Goal: Information Seeking & Learning: Check status

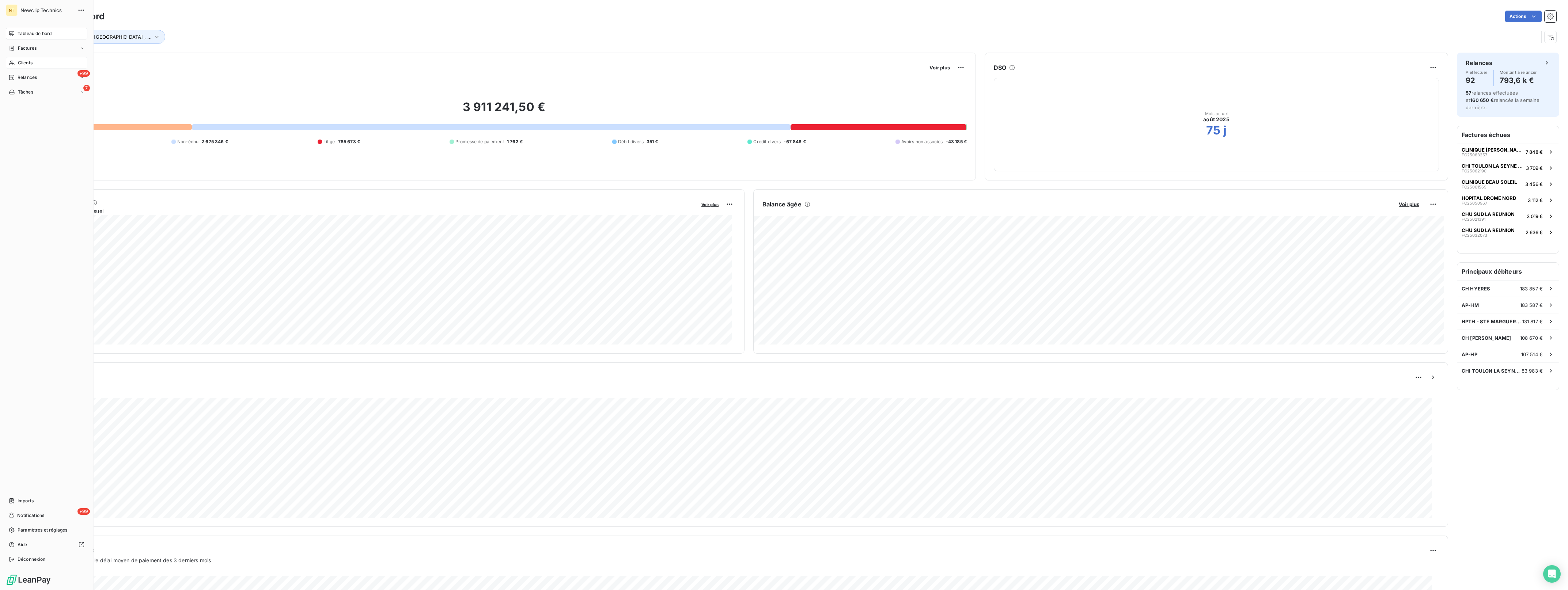
click at [13, 61] on icon at bounding box center [12, 63] width 6 height 6
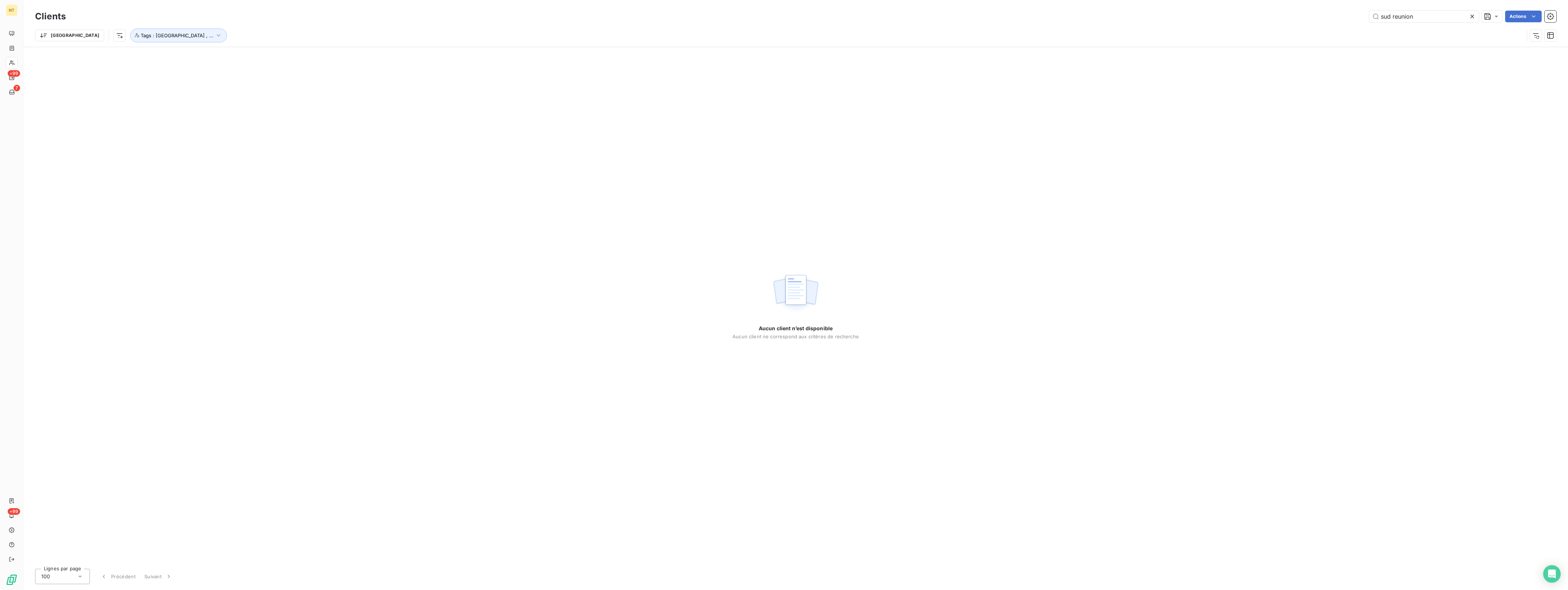
drag, startPoint x: 1391, startPoint y: 18, endPoint x: 1300, endPoint y: 17, distance: 91.0
click at [1300, 17] on div "sud reunion Actions" at bounding box center [815, 16] width 1482 height 12
type input "reunion"
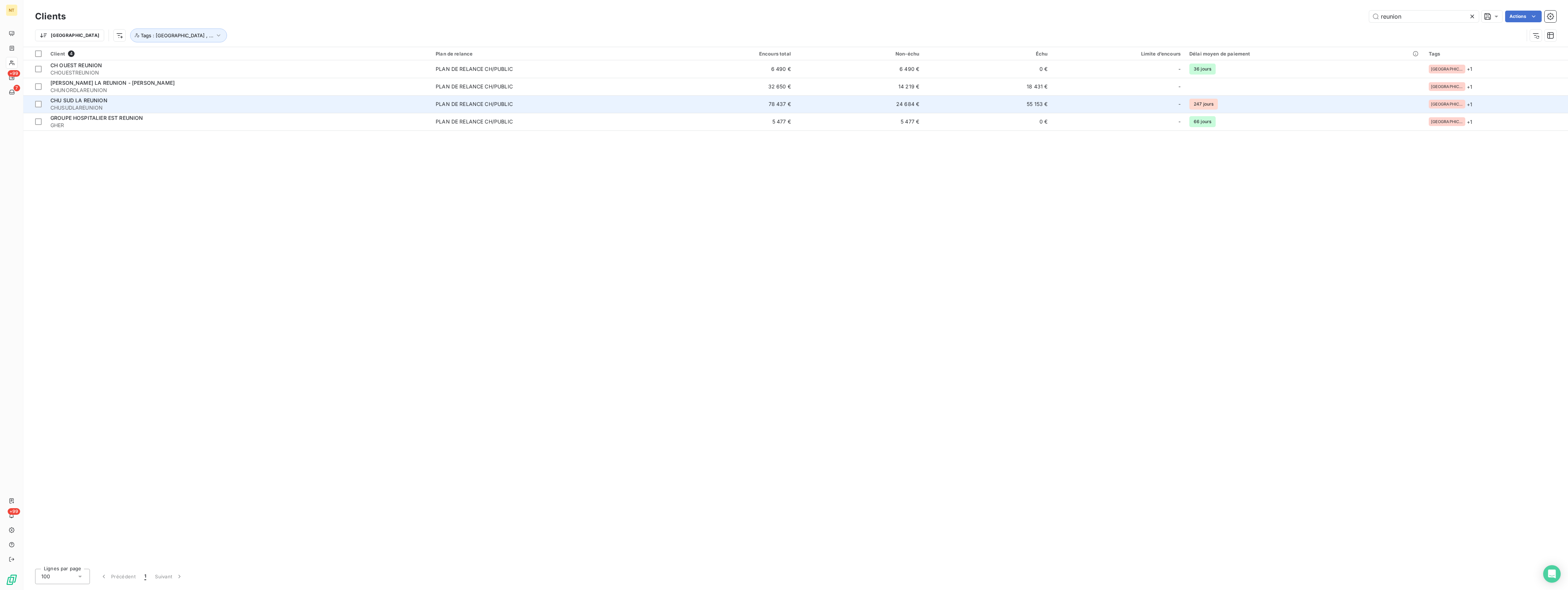
click at [463, 105] on div "PLAN DE RELANCE CH/PUBLIC" at bounding box center [474, 104] width 77 height 7
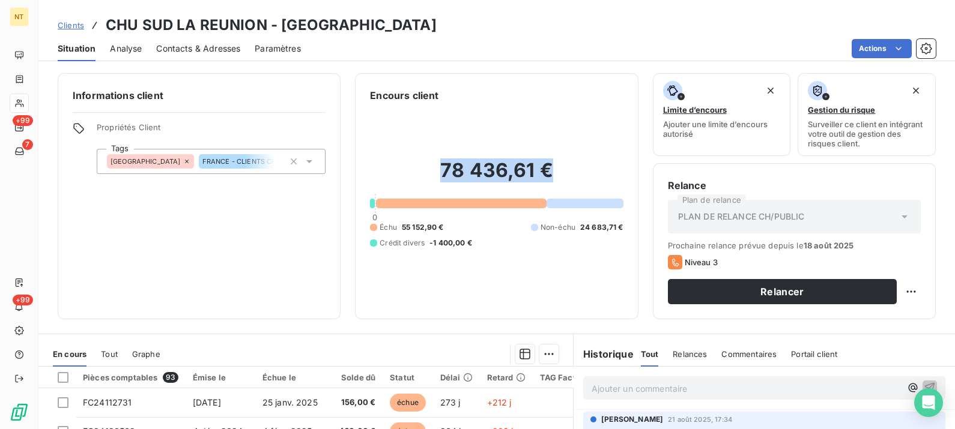
drag, startPoint x: 437, startPoint y: 166, endPoint x: 560, endPoint y: 168, distance: 122.5
click at [560, 168] on h2 "78 436,61 €" at bounding box center [496, 177] width 253 height 36
drag, startPoint x: 560, startPoint y: 168, endPoint x: 518, endPoint y: 171, distance: 41.5
copy h2 "78 436,61 €"
drag, startPoint x: 434, startPoint y: 225, endPoint x: 399, endPoint y: 225, distance: 34.8
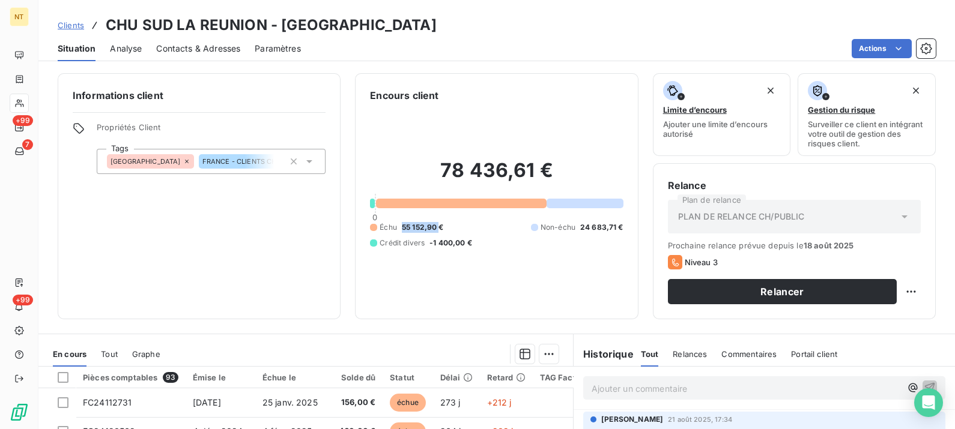
click at [402, 225] on span "55 152,90 €" at bounding box center [423, 227] width 42 height 11
drag, startPoint x: 399, startPoint y: 225, endPoint x: 410, endPoint y: 230, distance: 11.8
copy span "55 152,90"
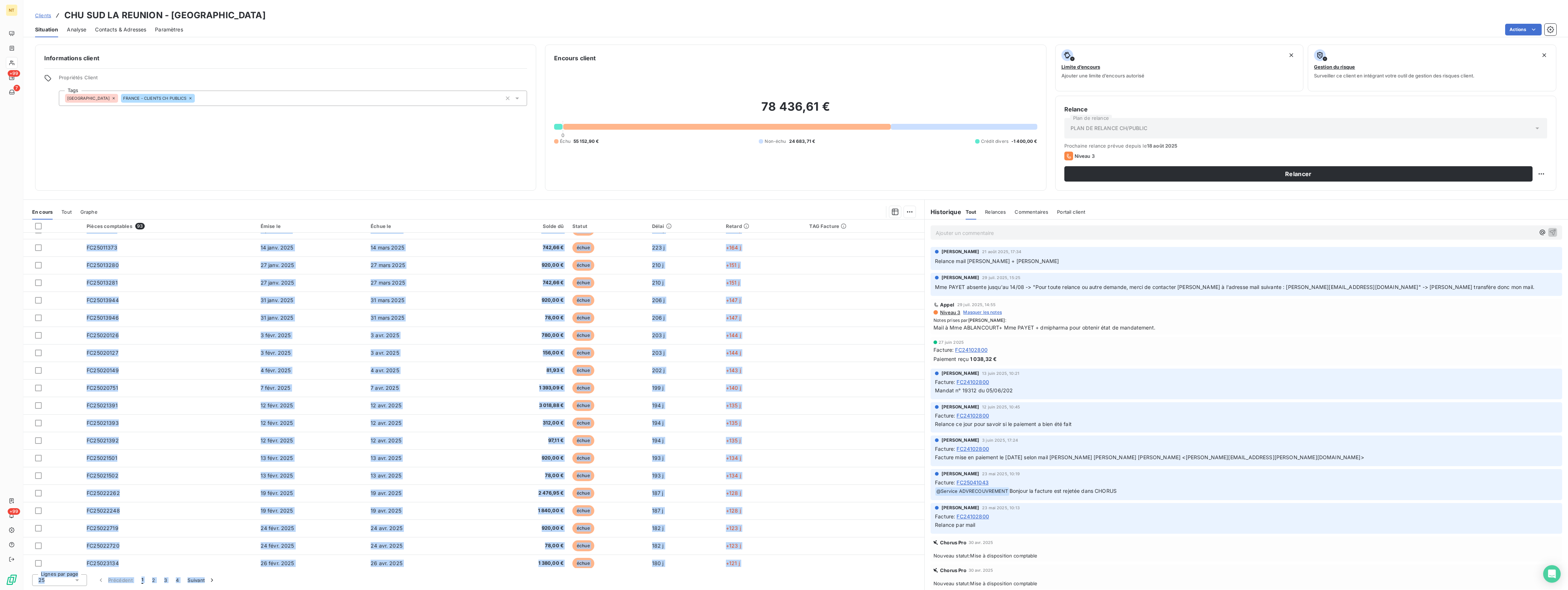
scroll to position [103, 0]
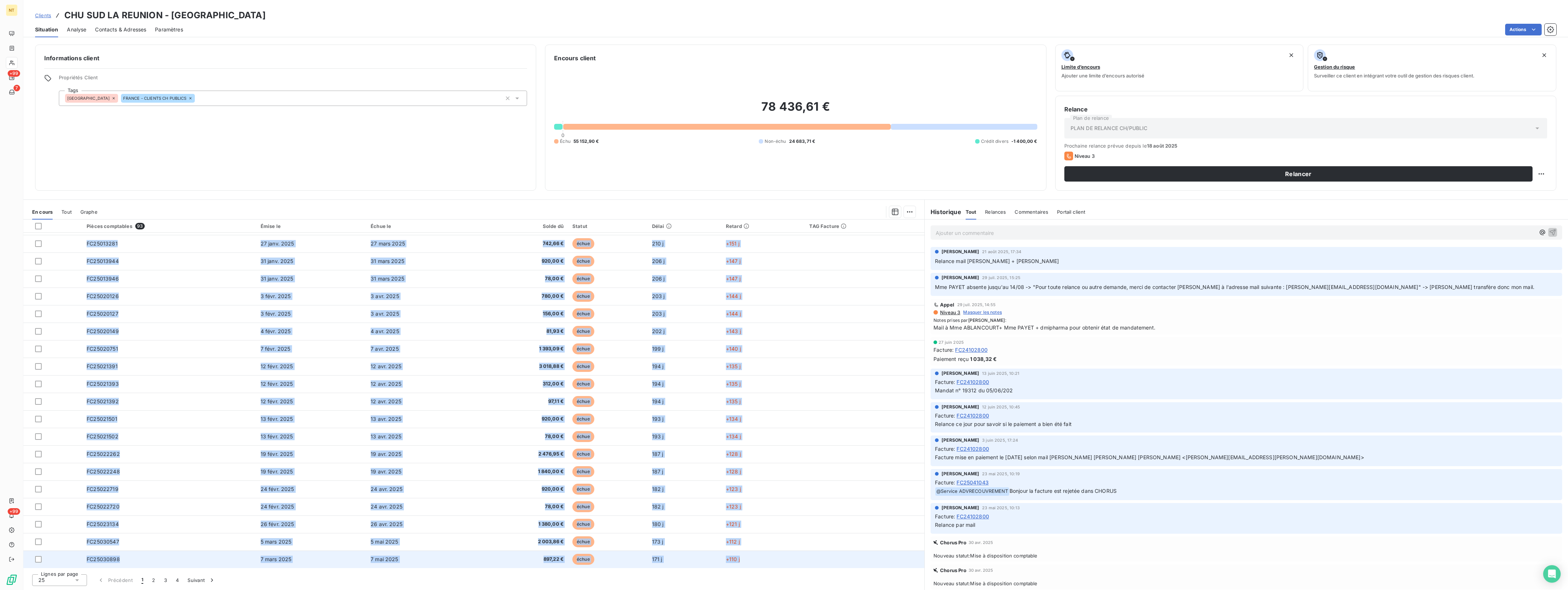
drag, startPoint x: 80, startPoint y: 241, endPoint x: 752, endPoint y: 563, distance: 745.2
click at [752, 563] on tbody "FC24112731 [DATE] 25 janv. 2025 156,00 € échue 273 j +212 j FC24120562 4 déc. 2…" at bounding box center [474, 349] width 901 height 439
drag, startPoint x: 752, startPoint y: 563, endPoint x: 734, endPoint y: 562, distance: 18.0
copy tbody "LO08589931 46 ips. 9957 57 dolo. 4591 756,93 € sitam 651 c +471 a EL72996475 5 …"
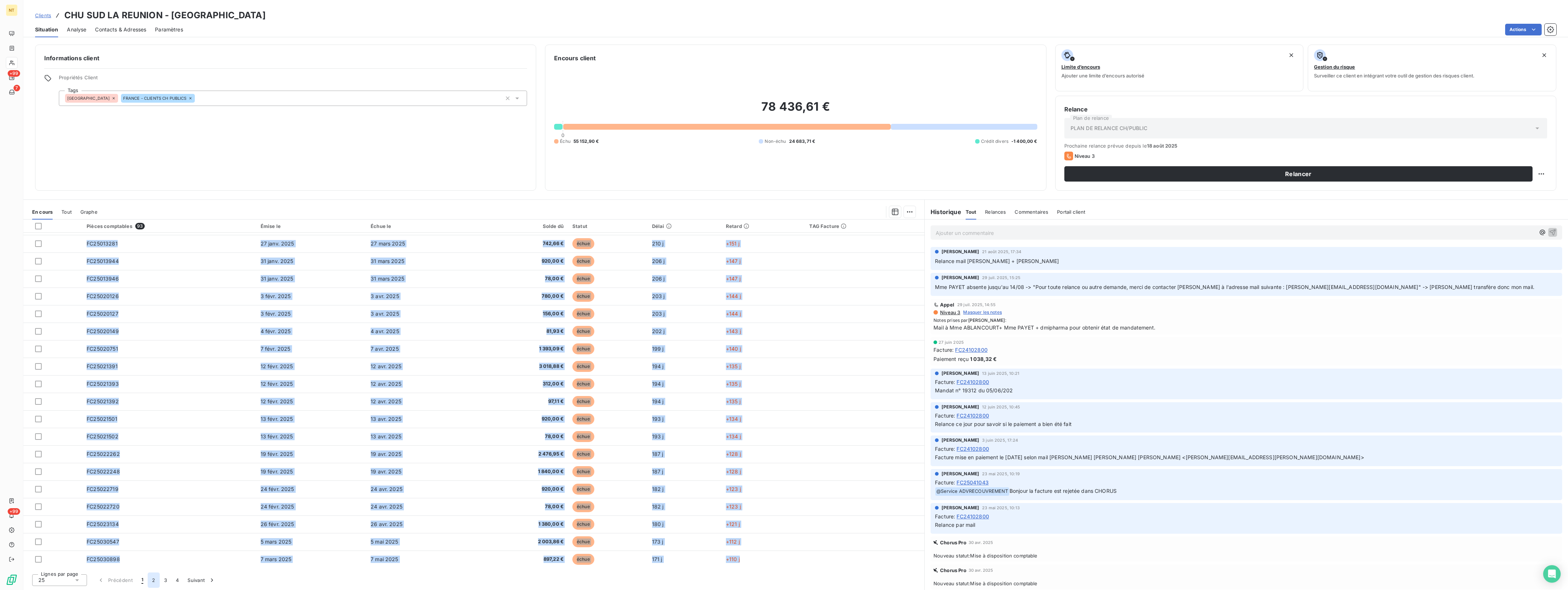
click at [151, 581] on button "2" at bounding box center [153, 580] width 12 height 15
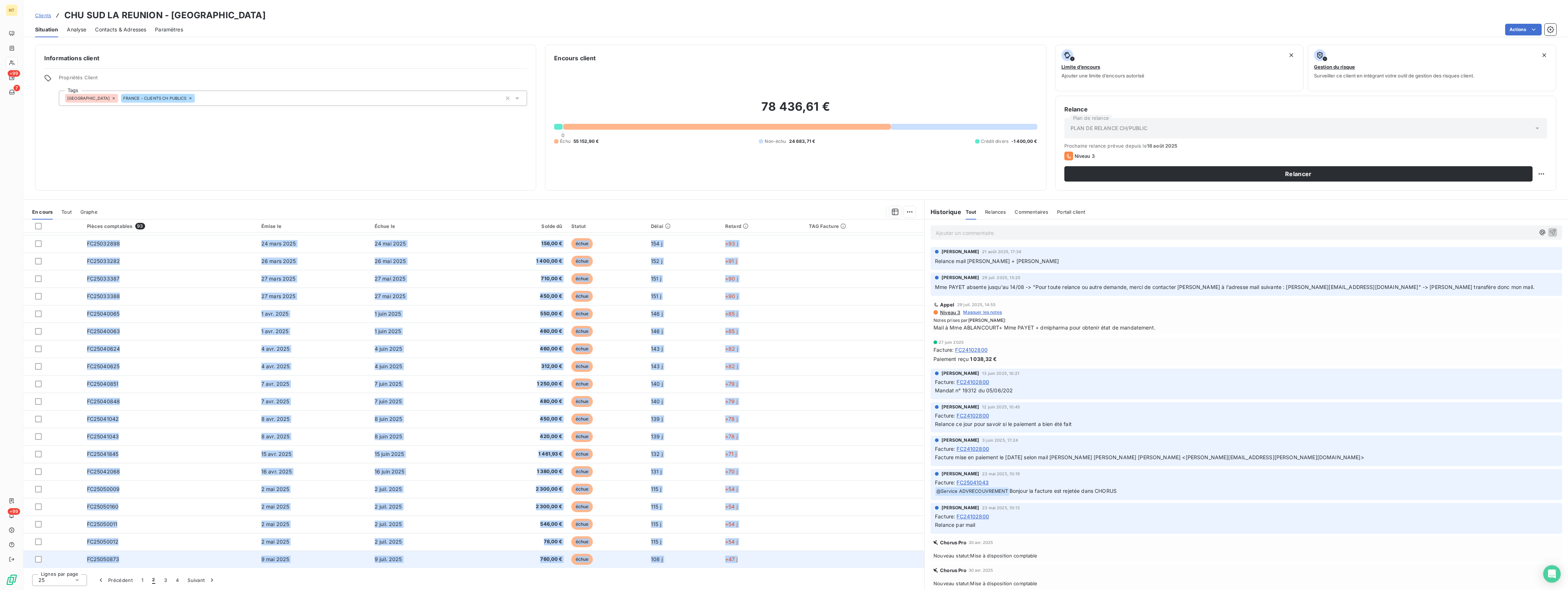
drag, startPoint x: 85, startPoint y: 242, endPoint x: 743, endPoint y: 566, distance: 733.4
click at [743, 566] on tbody "FC25031634 13 mars 2025 13 mai 2025 1 121,24 € échue 165 j +104 j FC25031633 13…" at bounding box center [474, 349] width 901 height 439
drag, startPoint x: 743, startPoint y: 566, endPoint x: 729, endPoint y: 563, distance: 14.3
copy tbody "LO92356360 68 ipsu 4158 39 dol 7791 2 569,73 € sitam 542 c +291 a EL34696716 21…"
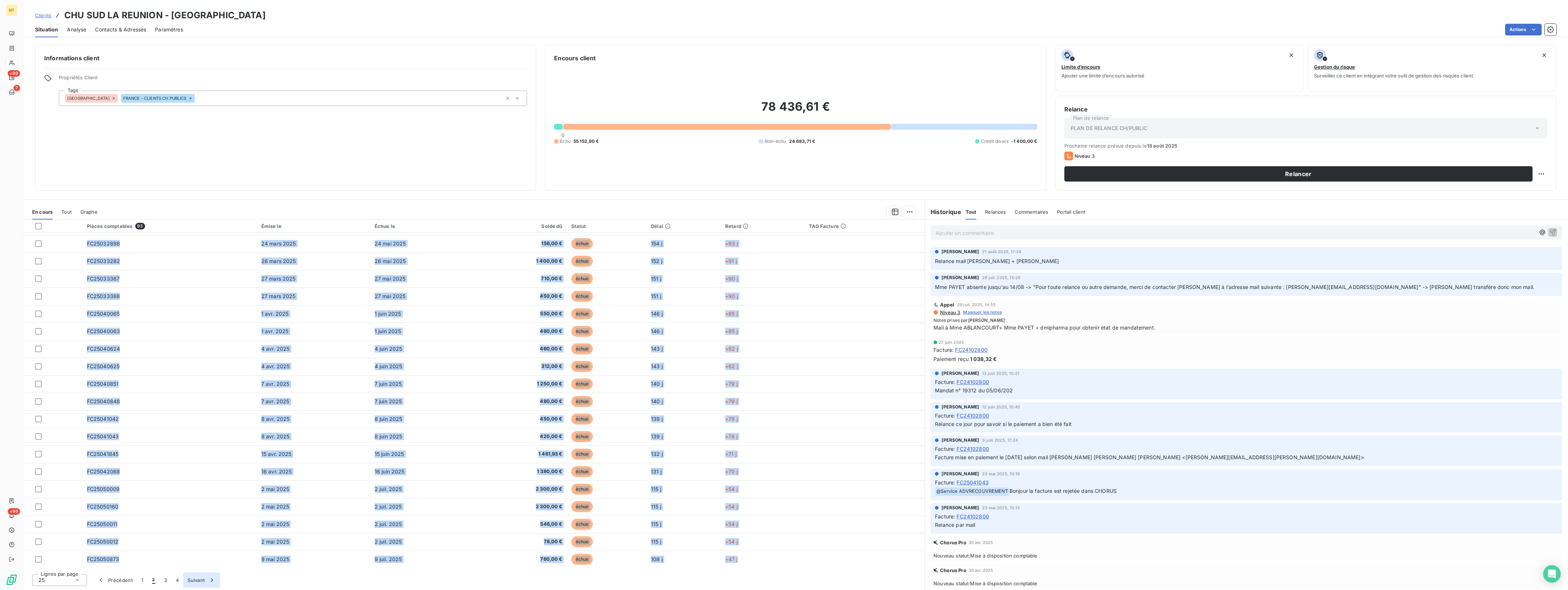
click at [165, 579] on button "3" at bounding box center [165, 580] width 12 height 15
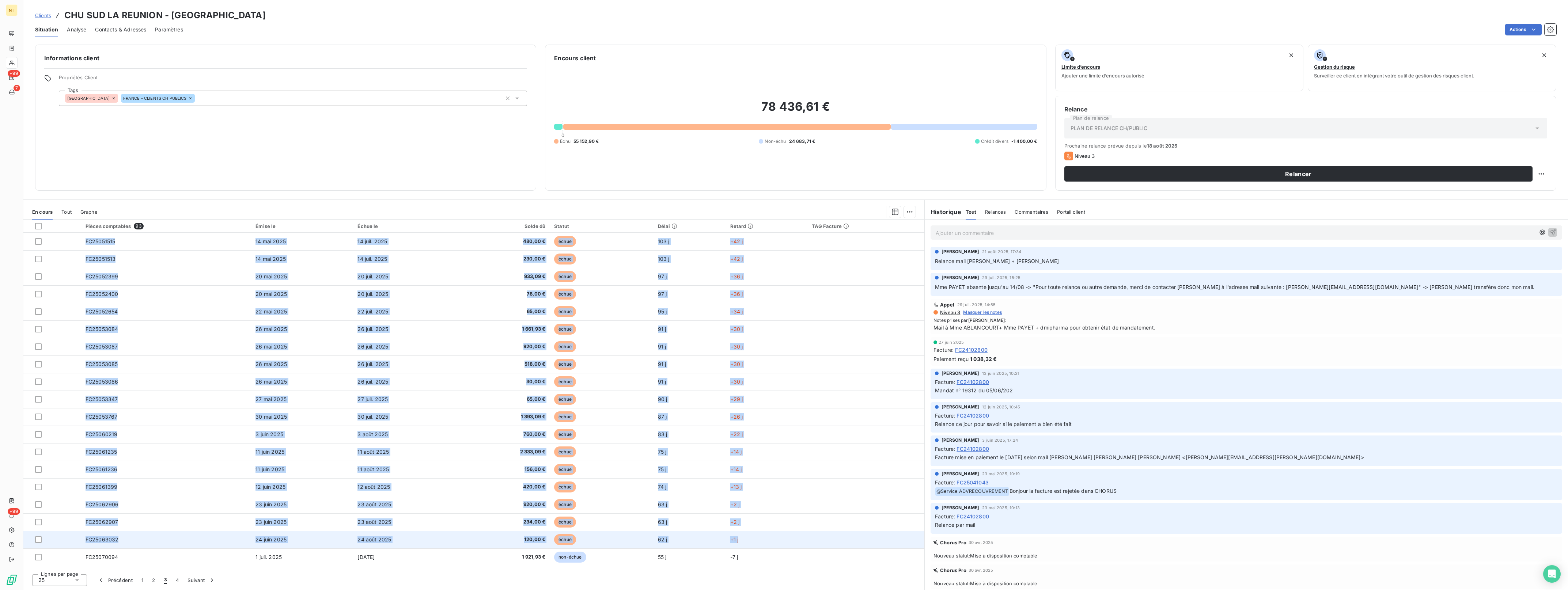
drag, startPoint x: 75, startPoint y: 242, endPoint x: 746, endPoint y: 544, distance: 735.8
click at [746, 544] on tbody "FC25051515 14 mai 2025 14 juil. 2025 480,00 € échue 103 j +42 j FC25051513 14 m…" at bounding box center [474, 451] width 901 height 439
drag, startPoint x: 746, startPoint y: 544, endPoint x: 737, endPoint y: 539, distance: 10.3
copy tbody "LO99563419 80 ips 4726 43 dolo. 6969 334,06 € sitam 707 c +37 a EL92348599 60 s…"
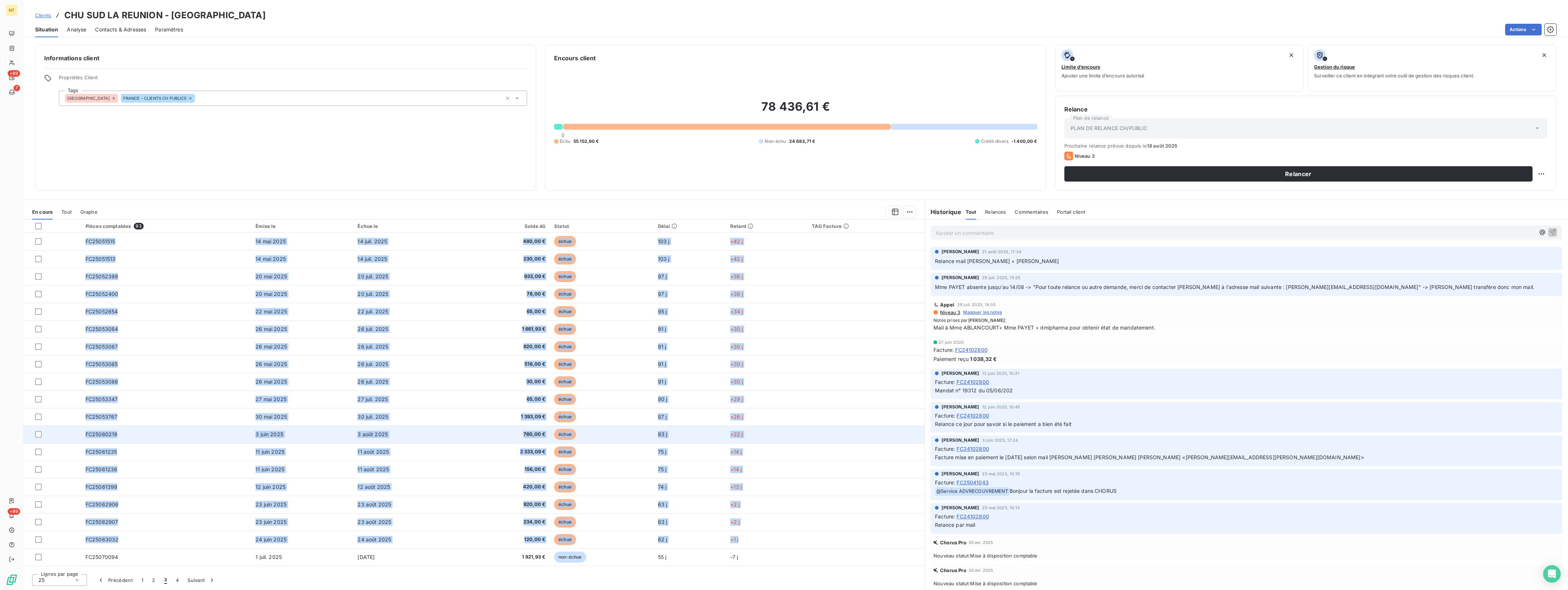
copy tbody "LO99563419 80 ips 4726 43 dolo. 6969 334,06 € sitam 707 c +37 a EL92348599 60 s…"
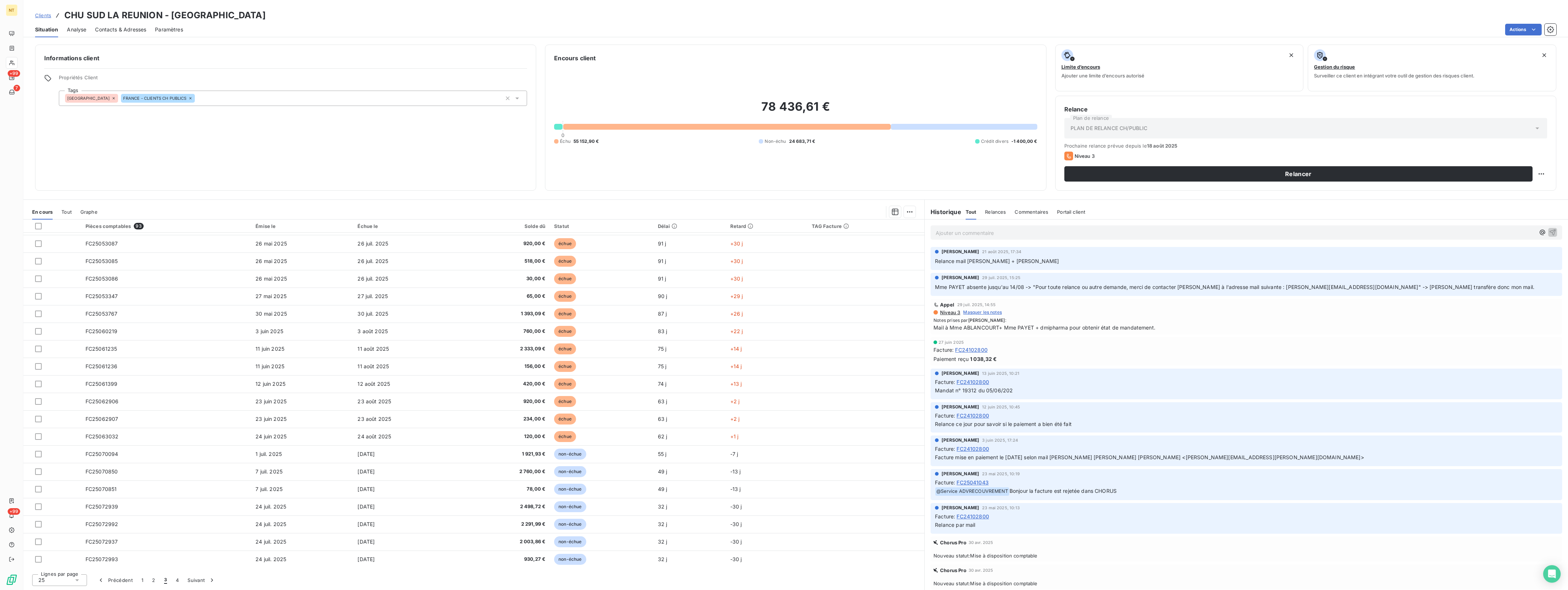
click at [552, 50] on div "Encours client 78 436,61 € 0 Échu 55 152,90 € Non-échu 24 683,71 € Crédit diver…" at bounding box center [795, 117] width 501 height 146
